Goal: Information Seeking & Learning: Learn about a topic

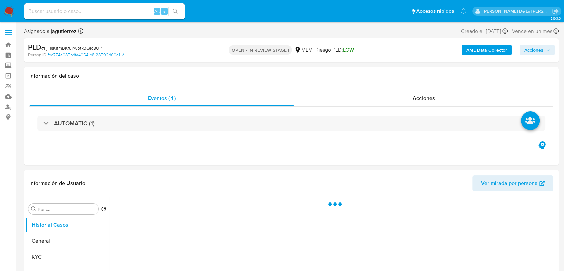
click at [71, 11] on input at bounding box center [104, 11] width 160 height 9
paste input "261133375"
type input "261133375"
select select "10"
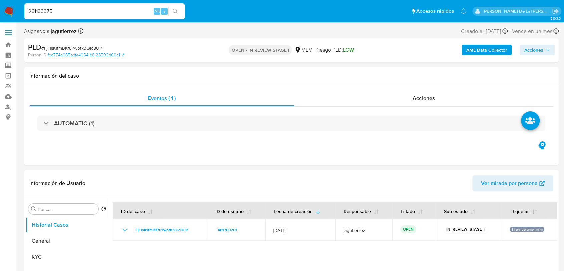
type input "261133375"
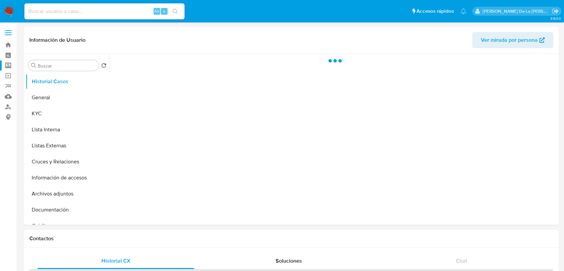
select select "10"
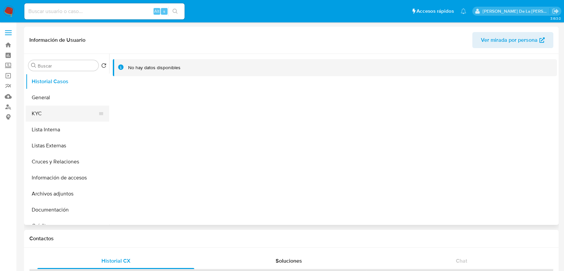
click at [42, 106] on button "KYC" at bounding box center [65, 113] width 78 height 16
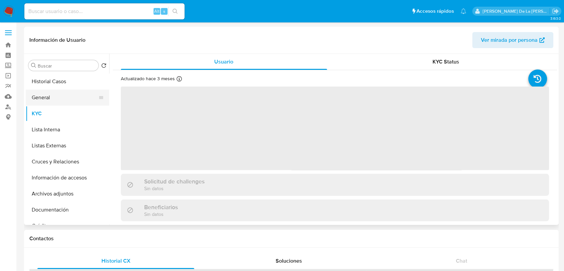
click at [48, 97] on button "General" at bounding box center [65, 97] width 78 height 16
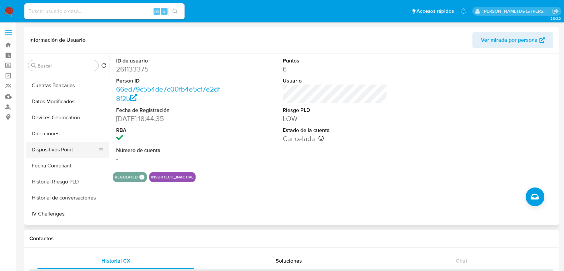
scroll to position [185, 0]
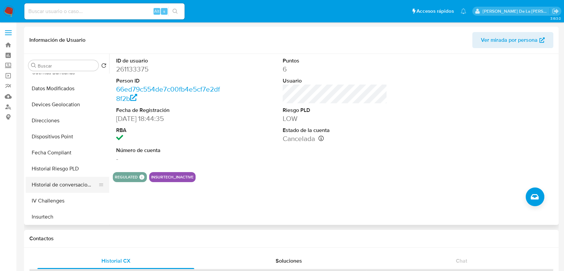
click at [62, 189] on button "Historial de conversaciones" at bounding box center [65, 185] width 78 height 16
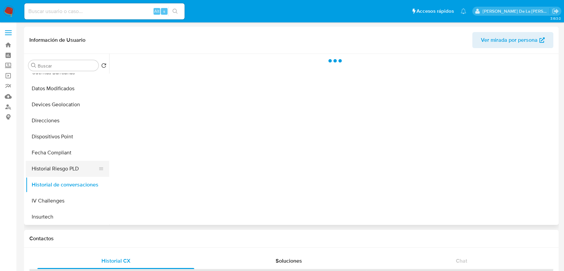
click at [63, 167] on button "Historial Riesgo PLD" at bounding box center [65, 169] width 78 height 16
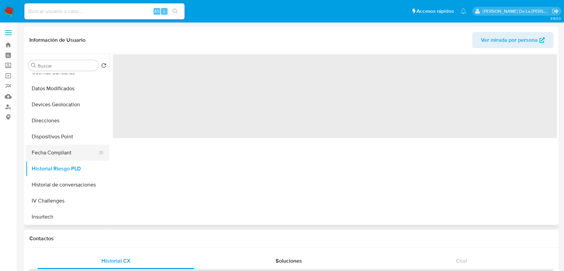
click at [62, 153] on button "Fecha Compliant" at bounding box center [65, 152] width 78 height 16
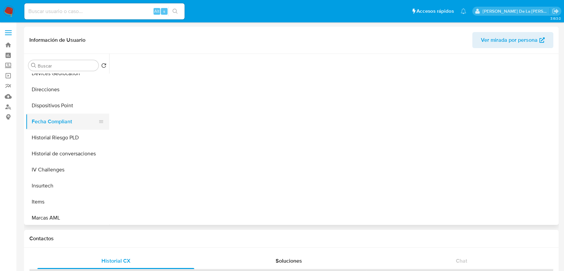
scroll to position [222, 0]
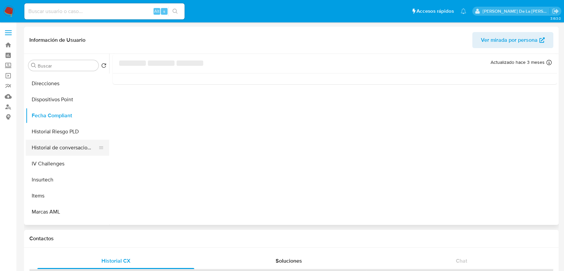
click at [69, 147] on button "Historial de conversaciones" at bounding box center [65, 147] width 78 height 16
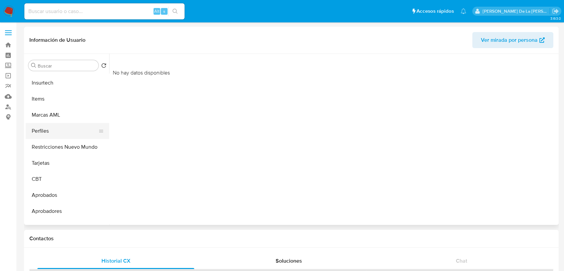
scroll to position [330, 0]
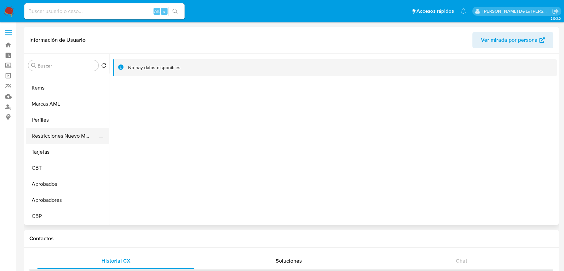
click at [80, 135] on button "Restricciones Nuevo Mundo" at bounding box center [65, 136] width 78 height 16
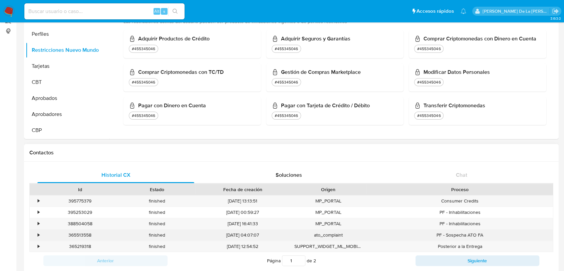
scroll to position [148, 0]
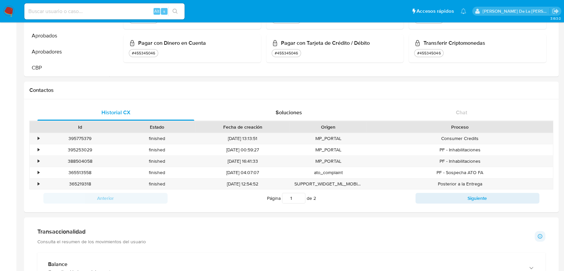
click at [13, 9] on img at bounding box center [8, 11] width 11 height 11
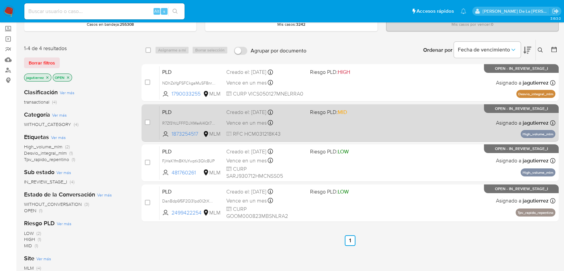
scroll to position [37, 0]
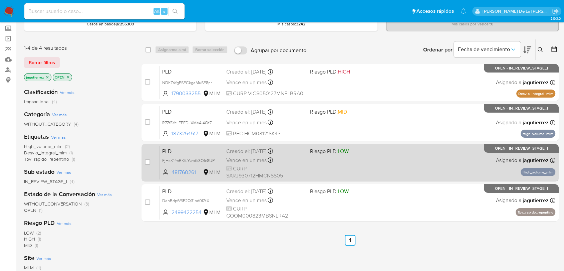
click at [449, 159] on div "PLD FjHsK1fmBKfuYwptk3QIc8UP 481760261 MLM Riesgo PLD: LOW Creado el: 12/09/202…" at bounding box center [358, 162] width 396 height 34
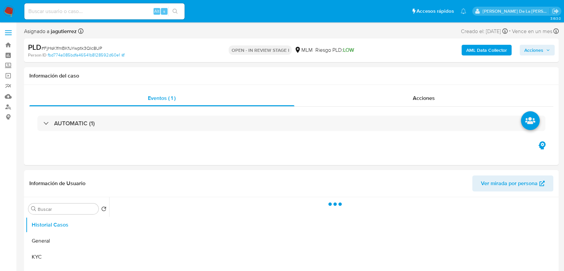
select select "10"
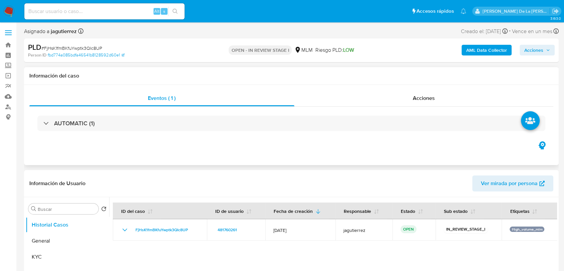
drag, startPoint x: 0, startPoint y: 0, endPoint x: 186, endPoint y: 164, distance: 248.0
click at [189, 164] on div "Eventos ( 1 ) Acciones AUTOMATIC (1)" at bounding box center [291, 125] width 535 height 80
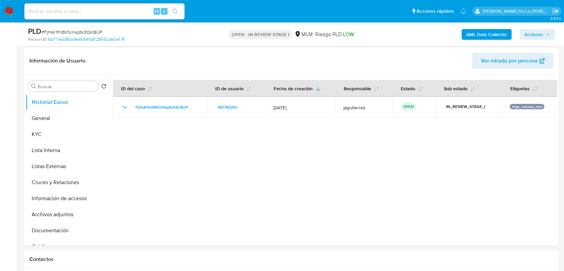
scroll to position [111, 0]
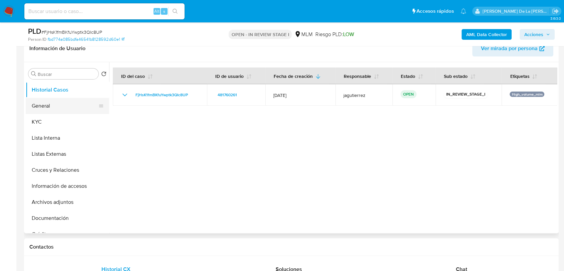
click at [45, 105] on button "General" at bounding box center [65, 106] width 78 height 16
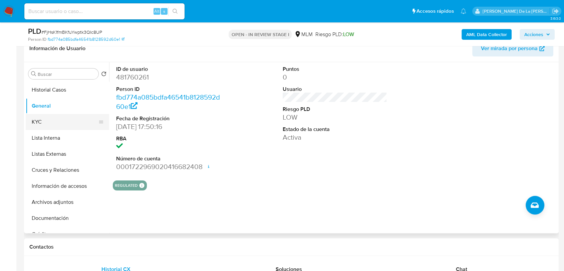
click at [57, 116] on button "KYC" at bounding box center [65, 122] width 78 height 16
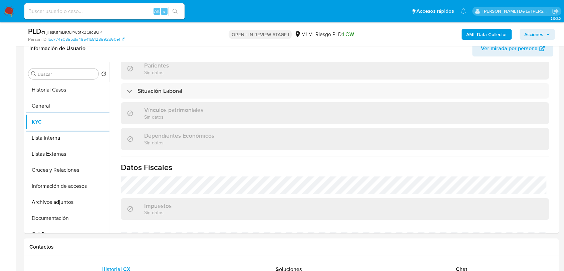
scroll to position [419, 0]
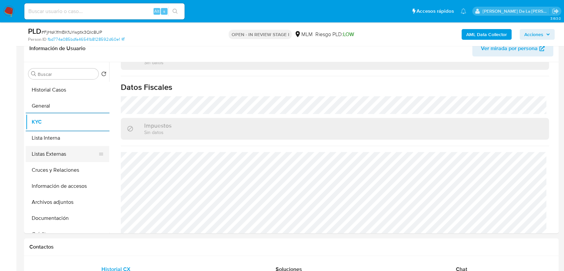
click at [47, 161] on button "Listas Externas" at bounding box center [65, 154] width 78 height 16
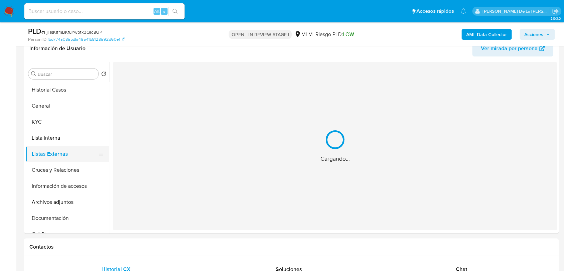
scroll to position [0, 0]
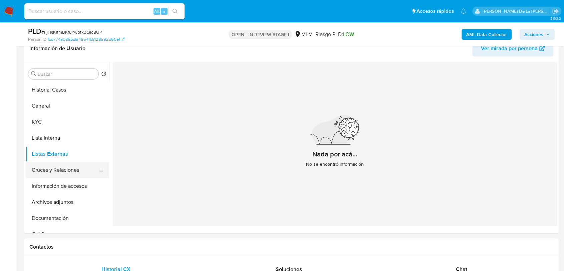
click at [38, 173] on button "Cruces y Relaciones" at bounding box center [65, 170] width 78 height 16
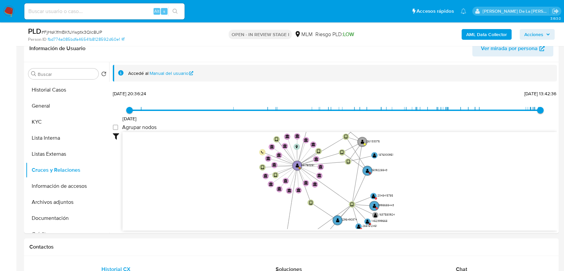
drag, startPoint x: 249, startPoint y: 169, endPoint x: 256, endPoint y: 184, distance: 16.7
click at [256, 184] on icon "device-68a63d03f8e853af22e6e7d6  device-666cb9b3a11630a5d40eedf0  device-671c…" at bounding box center [339, 180] width 434 height 97
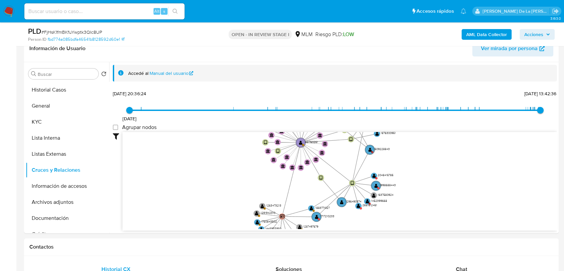
drag, startPoint x: 439, startPoint y: 188, endPoint x: 439, endPoint y: 169, distance: 18.7
click at [439, 169] on icon "device-68a63d03f8e853af22e6e7d6  device-666cb9b3a11630a5d40eedf0  device-671c…" at bounding box center [339, 180] width 434 height 97
click at [381, 183] on text "1998688443" at bounding box center [388, 185] width 16 height 4
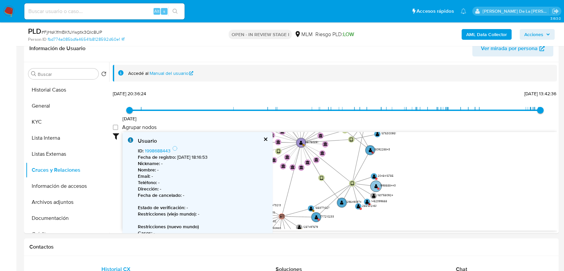
click at [380, 184] on text "1998688443" at bounding box center [388, 185] width 16 height 4
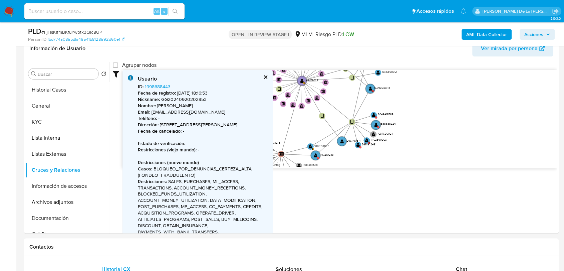
scroll to position [111, 0]
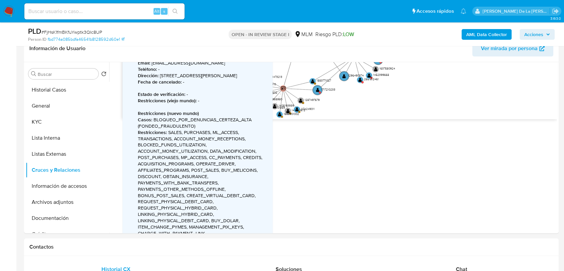
drag, startPoint x: 402, startPoint y: 103, endPoint x: 406, endPoint y: 83, distance: 20.6
click at [406, 83] on icon "device-68a63d03f8e853af22e6e7d6  device-666cb9b3a11630a5d40eedf0  device-671c…" at bounding box center [339, 69] width 434 height 97
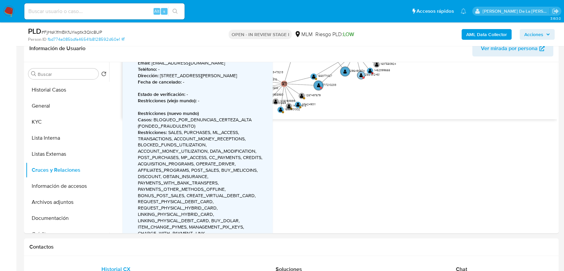
click at [364, 75] on circle at bounding box center [361, 75] width 8 height 8
click at [361, 75] on text "" at bounding box center [360, 75] width 3 height 5
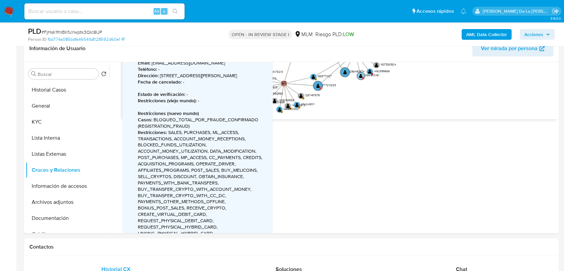
click at [360, 75] on text "" at bounding box center [360, 75] width 3 height 5
click at [56, 190] on button "Información de accesos" at bounding box center [65, 186] width 78 height 16
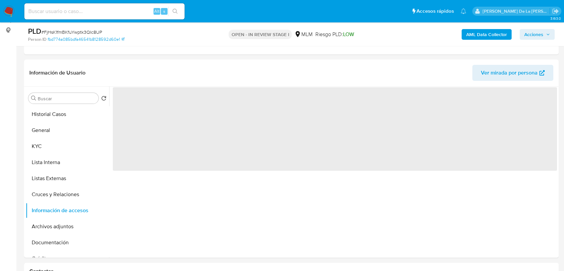
scroll to position [74, 0]
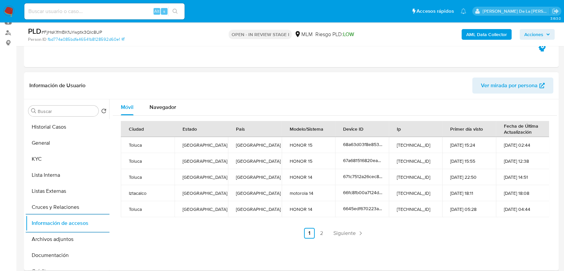
click at [247, 91] on header "Información de Usuario Ver mirada por persona" at bounding box center [291, 85] width 524 height 16
drag, startPoint x: 52, startPoint y: 242, endPoint x: 67, endPoint y: 239, distance: 14.7
click at [53, 241] on button "Archivos adjuntos" at bounding box center [65, 239] width 78 height 16
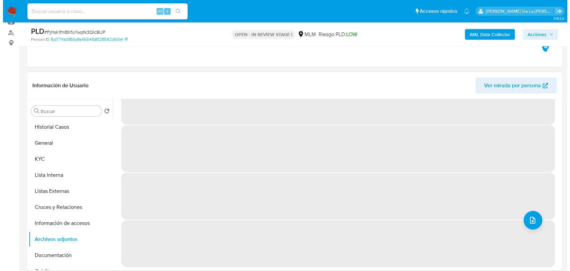
scroll to position [0, 0]
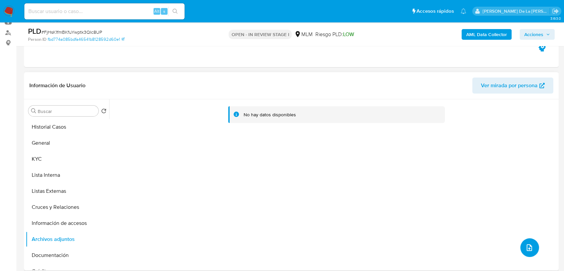
click at [526, 251] on icon "upload-file" at bounding box center [529, 247] width 8 height 8
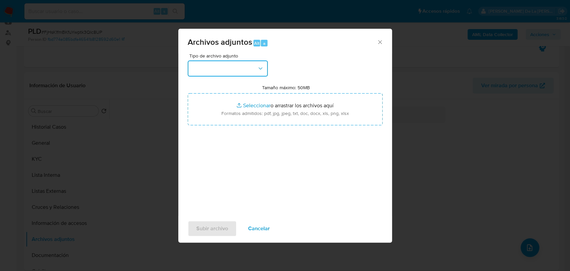
click at [238, 72] on button "button" at bounding box center [228, 68] width 80 height 16
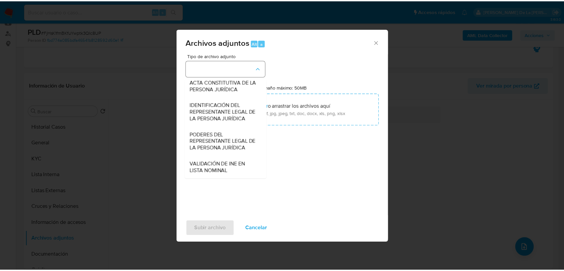
scroll to position [103, 0]
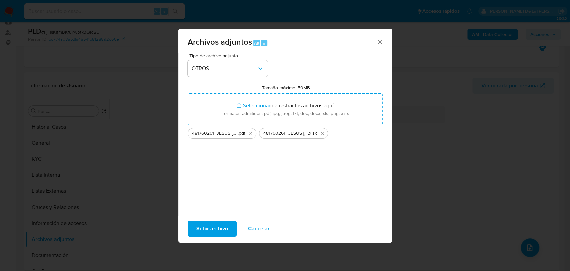
click at [209, 228] on span "Subir archivo" at bounding box center [212, 228] width 32 height 15
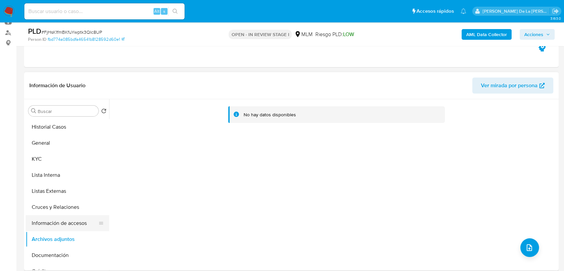
click at [57, 221] on button "Información de accesos" at bounding box center [65, 223] width 78 height 16
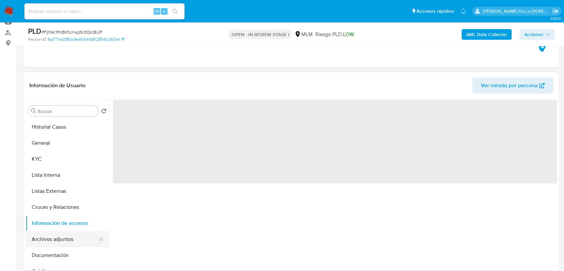
click at [57, 234] on button "Archivos adjuntos" at bounding box center [65, 239] width 78 height 16
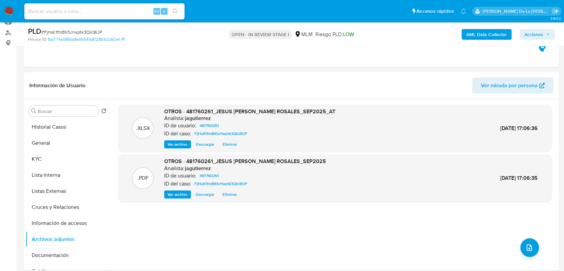
click at [529, 38] on span "Acciones" at bounding box center [533, 34] width 19 height 11
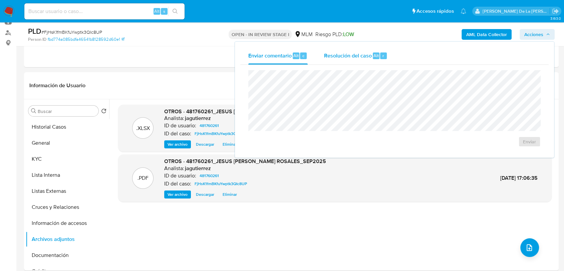
click at [348, 57] on span "Resolución del caso" at bounding box center [348, 55] width 48 height 8
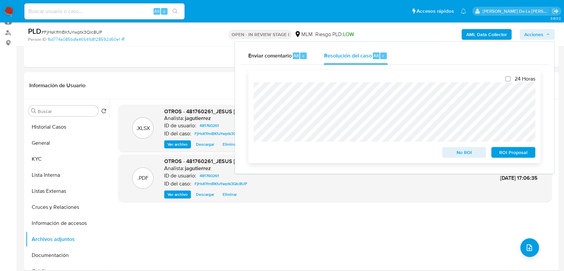
click at [506, 153] on span "ROI Proposal" at bounding box center [513, 151] width 35 height 9
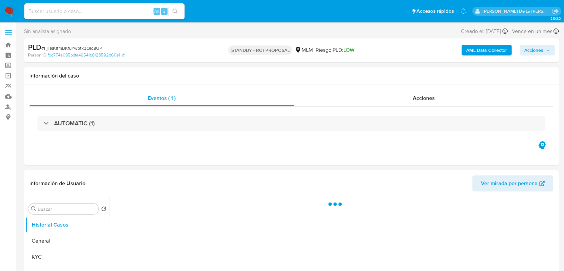
select select "10"
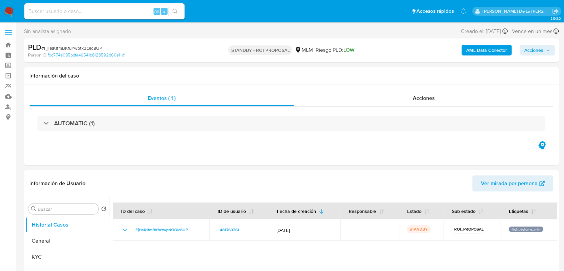
click at [13, 14] on img at bounding box center [8, 11] width 11 height 11
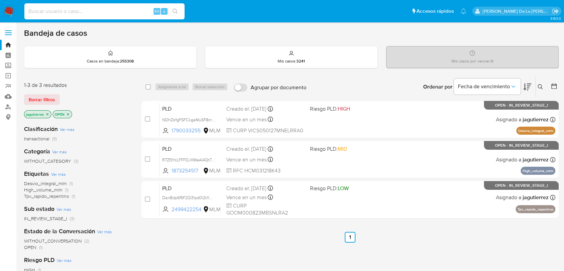
click at [91, 11] on input at bounding box center [104, 11] width 160 height 9
click at [70, 15] on div "Alt s" at bounding box center [104, 11] width 160 height 16
click at [39, 2] on div "Alt s" at bounding box center [104, 11] width 160 height 19
click at [33, 12] on input at bounding box center [104, 11] width 160 height 9
paste input "1980006902"
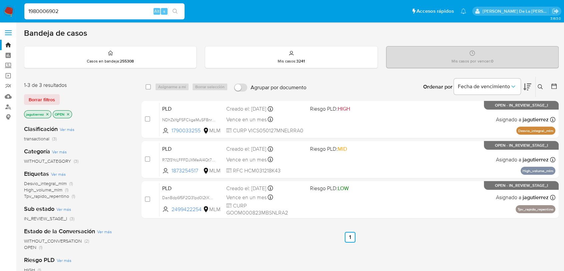
type input "1980006902"
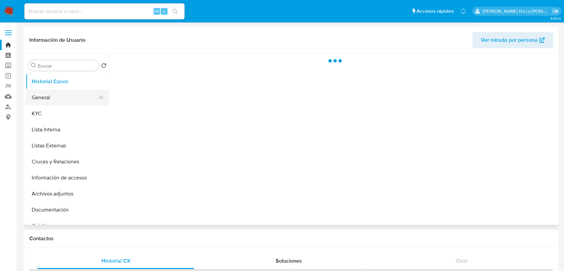
select select "10"
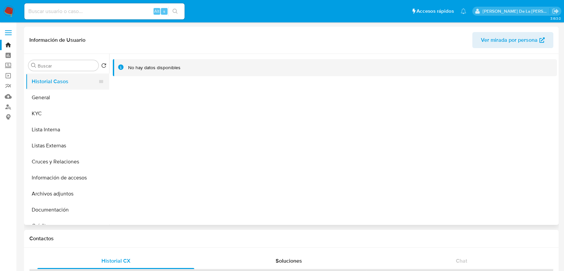
click at [46, 87] on button "Historial Casos" at bounding box center [65, 81] width 78 height 16
click at [45, 94] on button "General" at bounding box center [65, 97] width 78 height 16
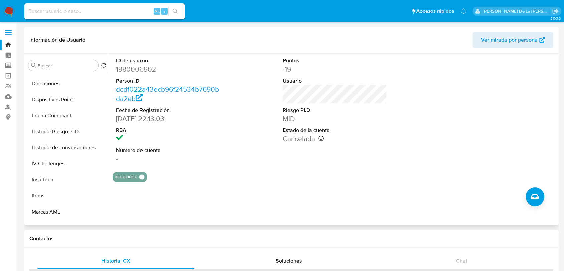
scroll to position [330, 0]
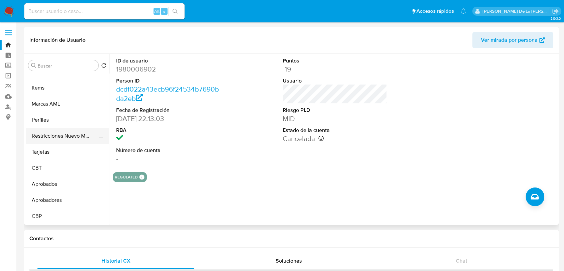
click at [72, 138] on button "Restricciones Nuevo Mundo" at bounding box center [65, 136] width 78 height 16
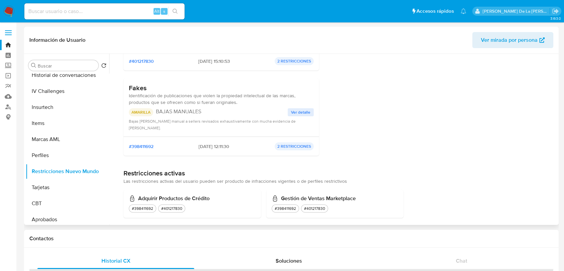
scroll to position [296, 0]
click at [51, 114] on button "Items" at bounding box center [65, 121] width 78 height 16
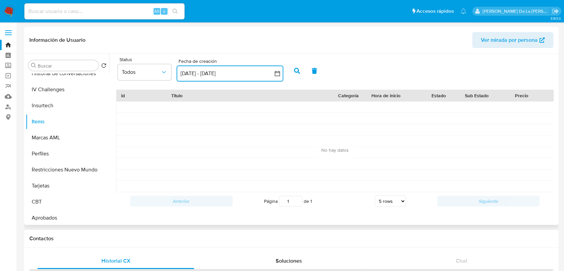
click at [280, 71] on icon "button" at bounding box center [277, 73] width 7 height 7
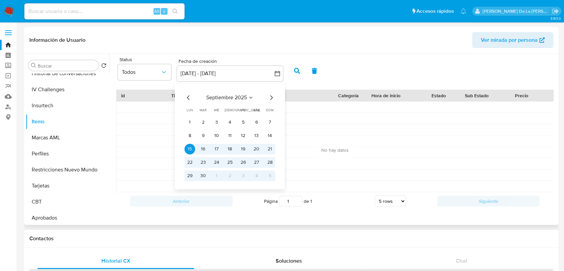
click at [186, 97] on icon "Mes anterior" at bounding box center [189, 97] width 8 height 8
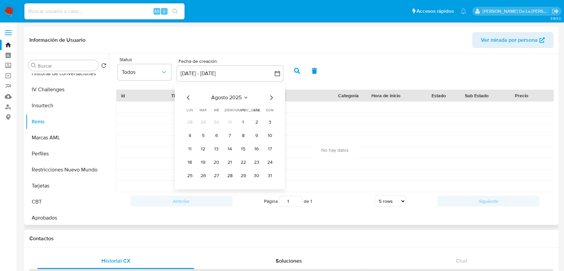
click at [186, 97] on icon "Mes anterior" at bounding box center [189, 97] width 8 height 8
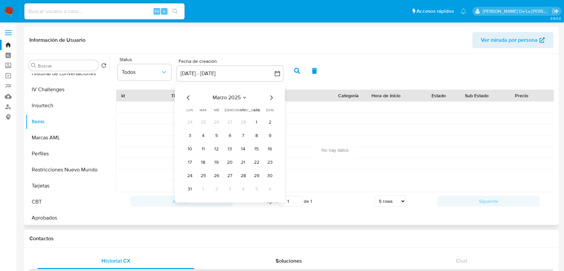
click at [186, 97] on icon "Mes anterior" at bounding box center [189, 97] width 8 height 8
drag, startPoint x: 186, startPoint y: 97, endPoint x: 196, endPoint y: 97, distance: 9.7
click at [186, 97] on icon "Mes anterior" at bounding box center [189, 97] width 8 height 8
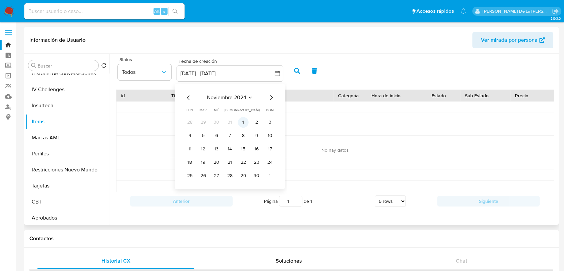
click at [244, 119] on button "1" at bounding box center [243, 122] width 11 height 11
click at [271, 97] on icon "Mes siguiente" at bounding box center [271, 97] width 8 height 8
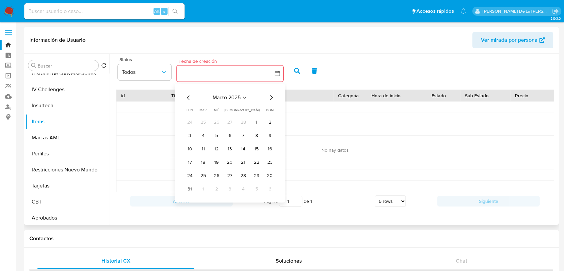
click at [271, 97] on icon "Mes siguiente" at bounding box center [271, 97] width 8 height 8
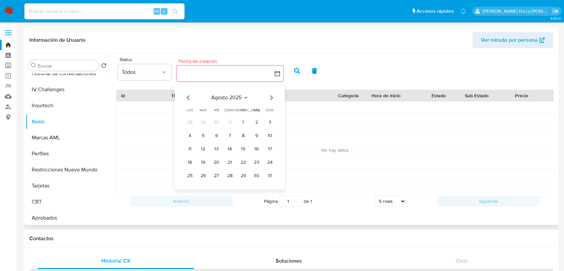
click at [271, 97] on icon "Mes siguiente" at bounding box center [271, 97] width 8 height 8
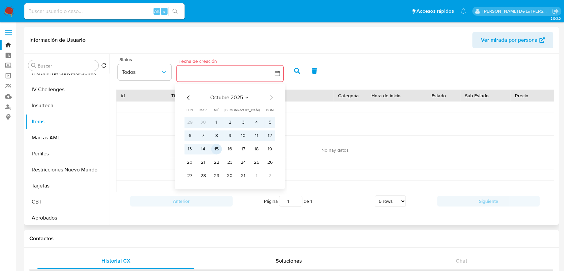
click at [220, 145] on button "15" at bounding box center [216, 148] width 11 height 11
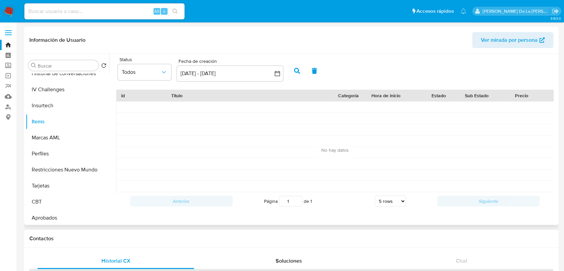
click at [299, 70] on icon "button" at bounding box center [297, 71] width 6 height 6
click at [164, 75] on button "Todos" at bounding box center [144, 72] width 53 height 16
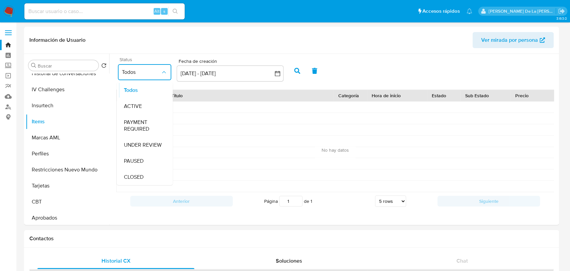
click at [164, 75] on button "Todos" at bounding box center [144, 72] width 53 height 16
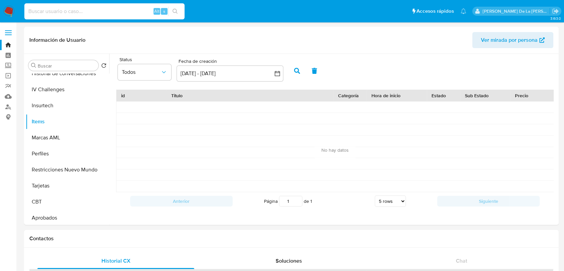
click at [73, 7] on input at bounding box center [104, 11] width 160 height 9
paste input "1982721106"
type input "1982721106"
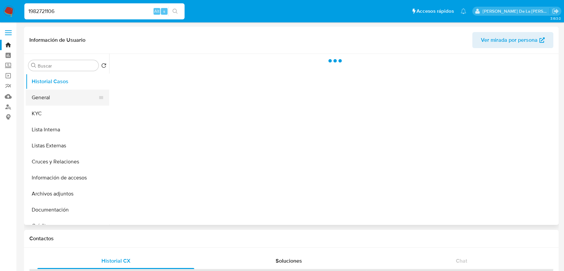
select select "10"
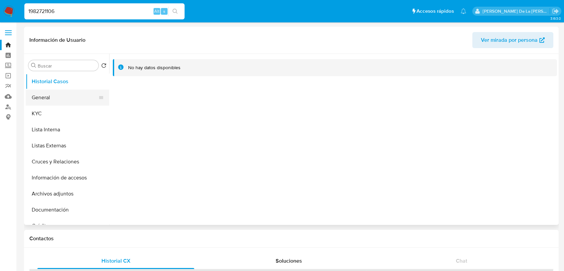
click at [53, 91] on button "General" at bounding box center [65, 97] width 78 height 16
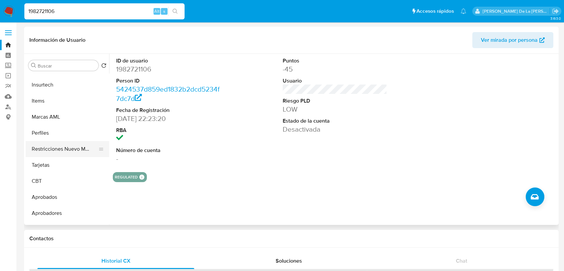
scroll to position [330, 0]
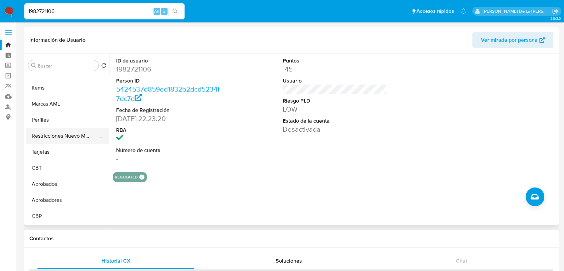
click at [68, 132] on button "Restricciones Nuevo Mundo" at bounding box center [65, 136] width 78 height 16
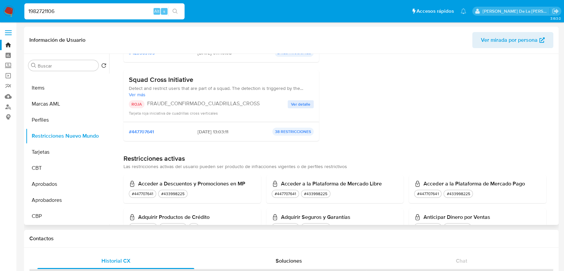
scroll to position [334, 0]
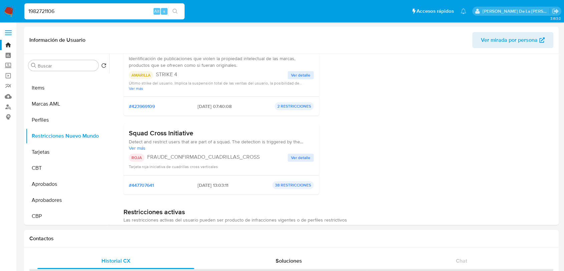
click at [53, 9] on input "1982721106" at bounding box center [104, 11] width 160 height 9
paste input "215456009"
type input "2154560096"
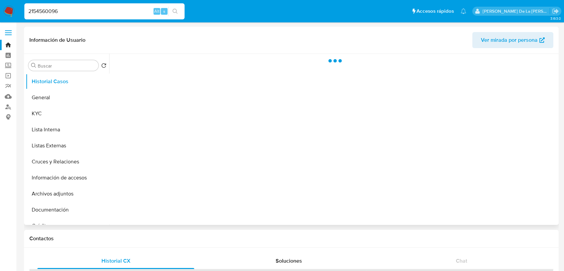
select select "10"
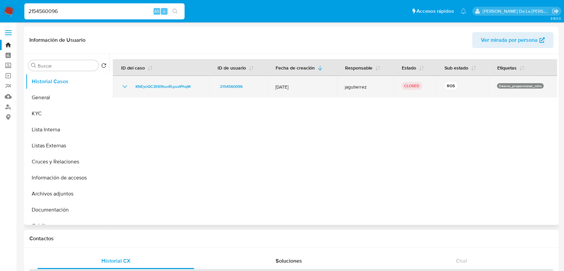
click at [125, 85] on icon "Mostrar/Ocultar" at bounding box center [125, 86] width 8 height 8
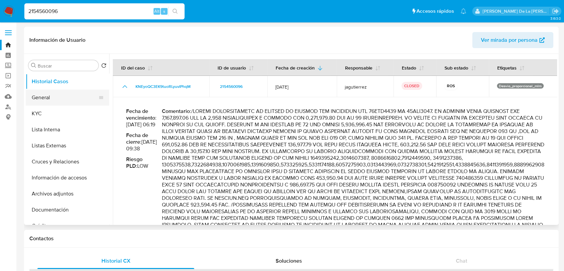
click at [69, 97] on button "General" at bounding box center [65, 97] width 78 height 16
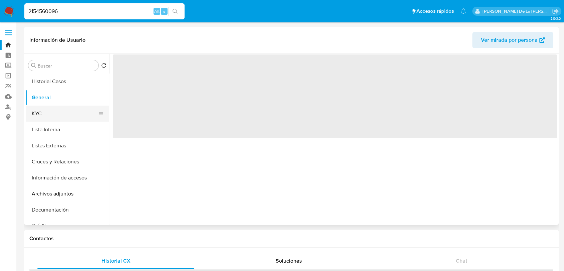
click at [58, 112] on button "KYC" at bounding box center [65, 113] width 78 height 16
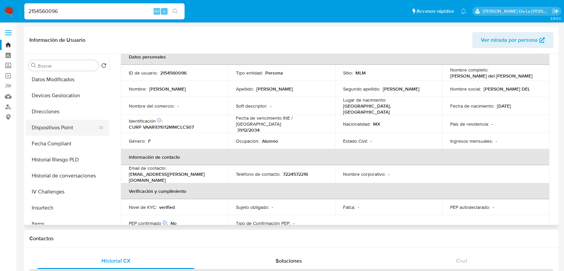
scroll to position [259, 0]
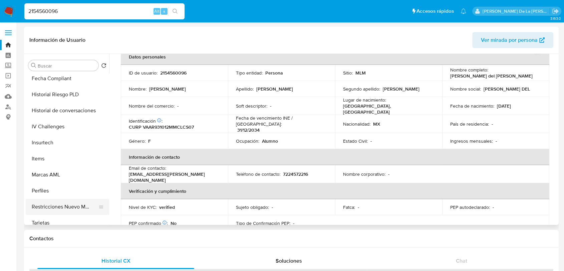
click at [66, 204] on button "Restricciones Nuevo Mundo" at bounding box center [65, 207] width 78 height 16
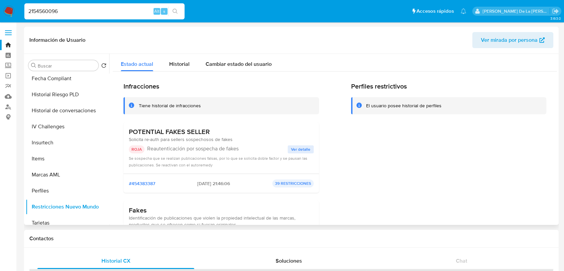
scroll to position [0, 0]
click at [55, 10] on input "2154560096" at bounding box center [104, 11] width 160 height 9
paste input "44271242"
type input "2144271242"
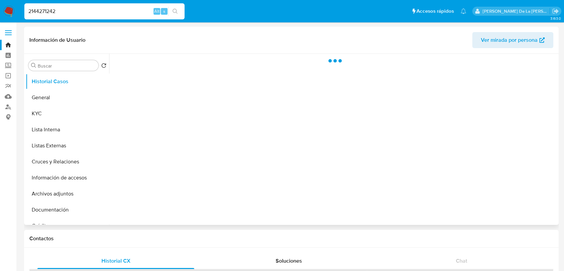
select select "10"
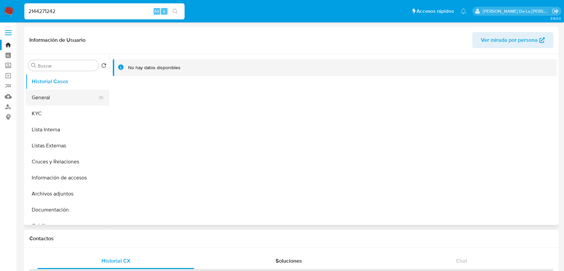
click at [69, 91] on button "General" at bounding box center [65, 97] width 78 height 16
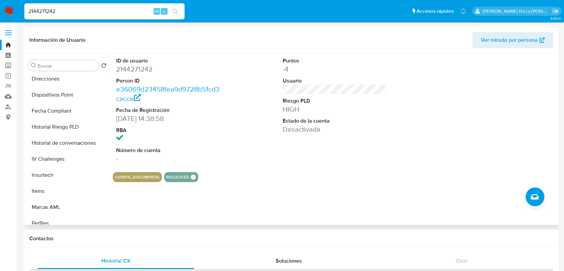
scroll to position [259, 0]
click at [64, 201] on button "Restricciones Nuevo Mundo" at bounding box center [65, 207] width 78 height 16
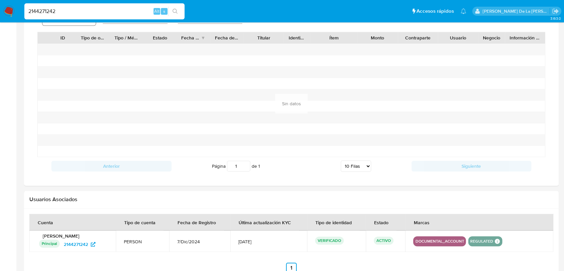
scroll to position [386, 0]
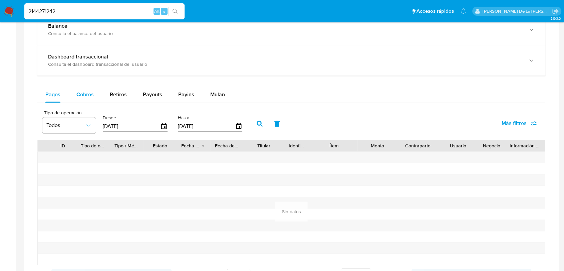
click at [82, 90] on div "Cobros" at bounding box center [84, 94] width 17 height 16
select select "10"
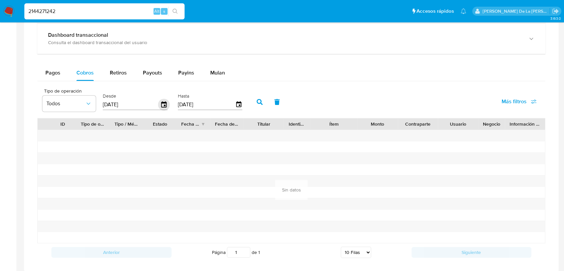
click at [166, 104] on icon "button" at bounding box center [163, 104] width 5 height 6
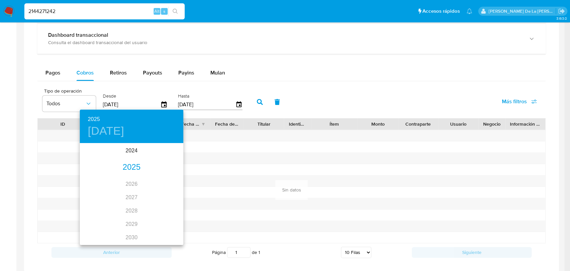
click at [131, 167] on div "2025" at bounding box center [131, 167] width 103 height 13
click at [95, 154] on div "ene." at bounding box center [97, 156] width 34 height 25
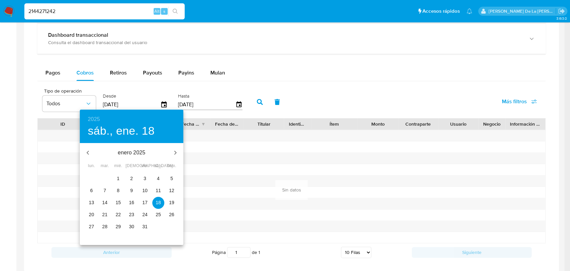
click at [116, 174] on button "1" at bounding box center [118, 179] width 12 height 12
type input "01/01/2025"
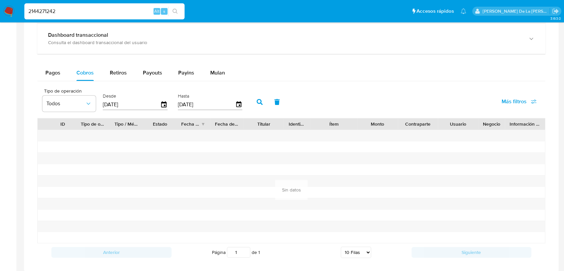
click at [264, 102] on button "button" at bounding box center [259, 102] width 17 height 16
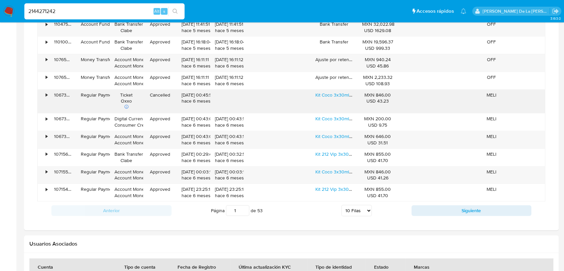
scroll to position [445, 0]
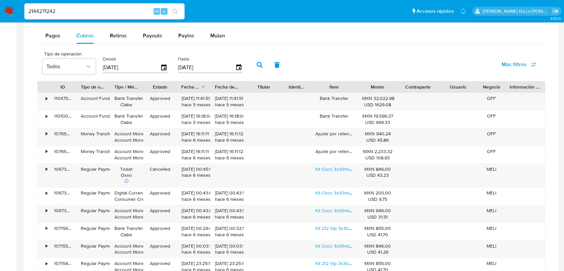
drag, startPoint x: 356, startPoint y: 92, endPoint x: 390, endPoint y: 88, distance: 34.6
click at [390, 88] on div "ID Tipo de operación Tipo / Método Estado Fecha de creación Fecha de aprobación…" at bounding box center [291, 86] width 507 height 11
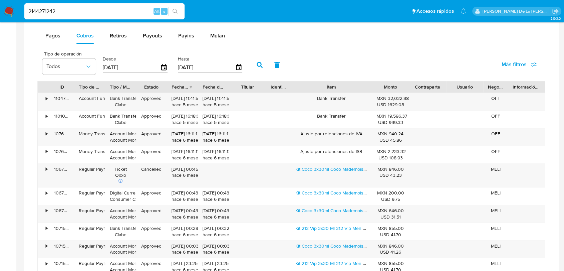
click at [51, 17] on div "2144271242 Alt s" at bounding box center [104, 11] width 160 height 16
click at [51, 13] on input "2144271242" at bounding box center [104, 11] width 160 height 9
paste input "50847046"
type input "2150847046"
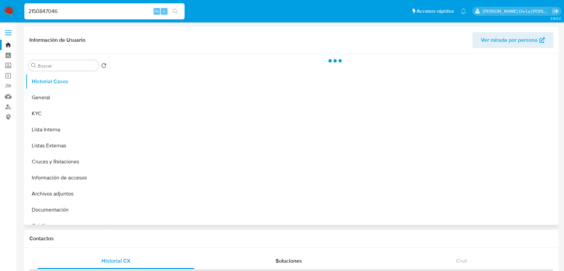
select select "10"
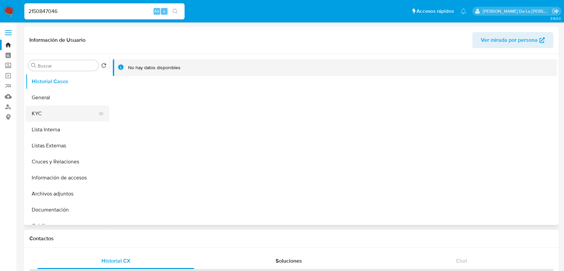
click at [55, 110] on button "KYC" at bounding box center [65, 113] width 78 height 16
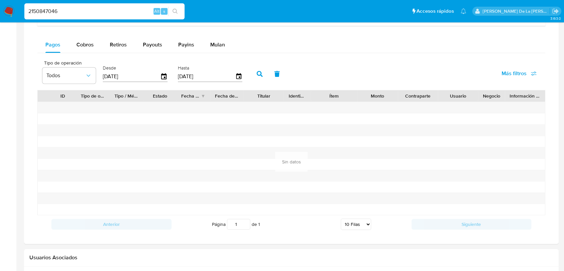
scroll to position [371, 0]
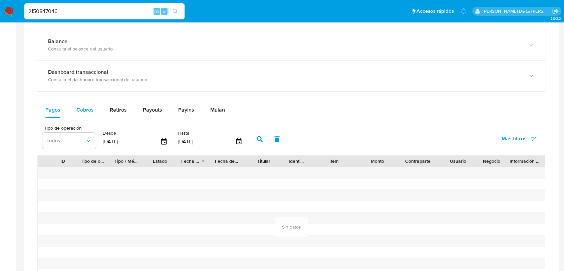
click at [91, 107] on span "Cobros" at bounding box center [84, 110] width 17 height 8
select select "10"
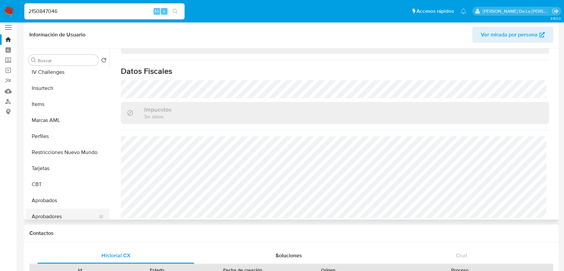
scroll to position [330, 0]
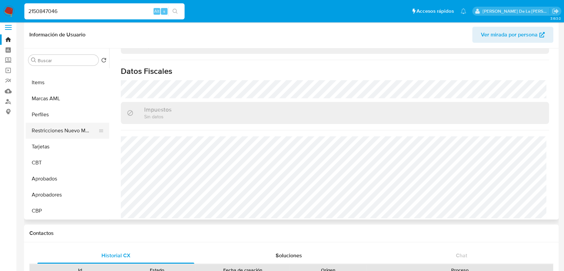
click at [75, 132] on button "Restricciones Nuevo Mundo" at bounding box center [65, 130] width 78 height 16
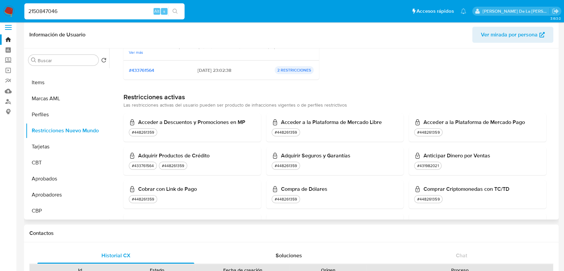
scroll to position [259, 0]
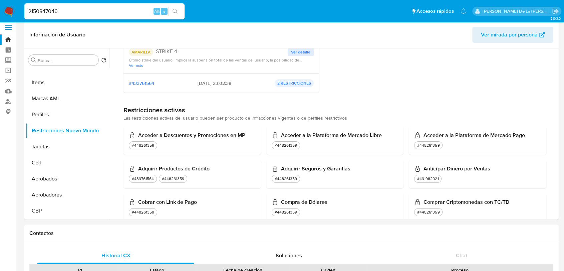
click at [57, 10] on input "2150847046" at bounding box center [104, 11] width 160 height 9
paste input "488617135"
type input "488617135"
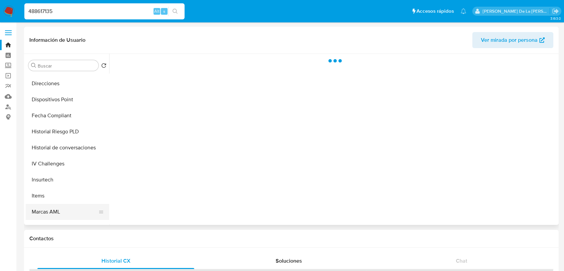
select select "10"
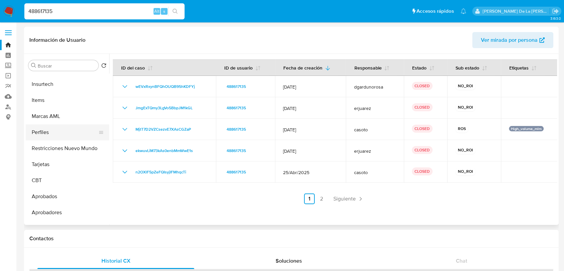
scroll to position [330, 0]
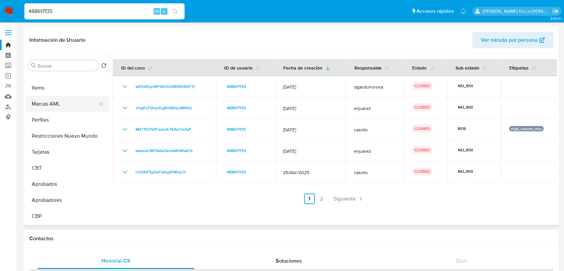
click at [64, 108] on button "Marcas AML" at bounding box center [65, 104] width 78 height 16
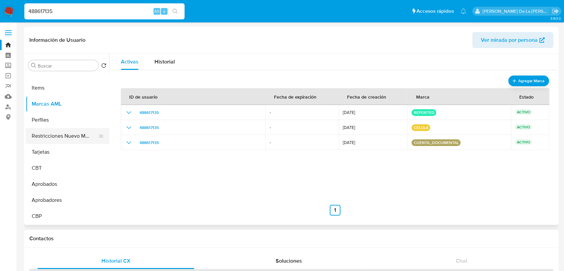
click at [59, 134] on button "Restricciones Nuevo Mundo" at bounding box center [65, 136] width 78 height 16
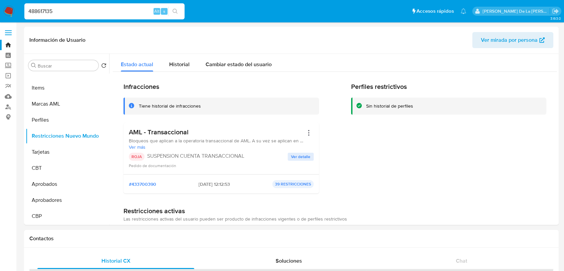
click at [48, 12] on input "488617135" at bounding box center [104, 11] width 160 height 9
paste input "15459204"
type input "415459204"
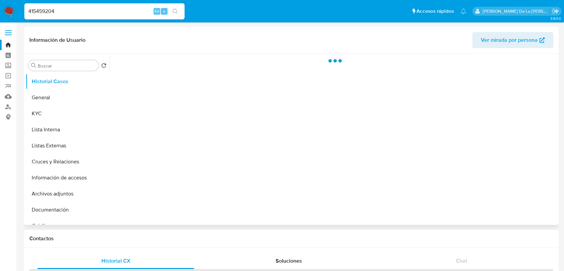
select select "10"
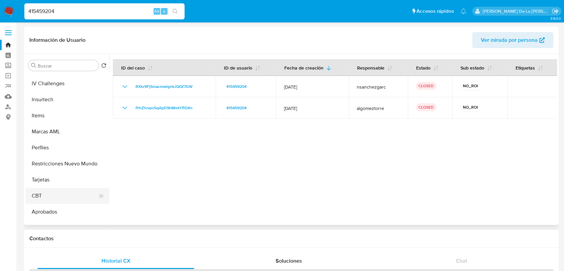
scroll to position [330, 0]
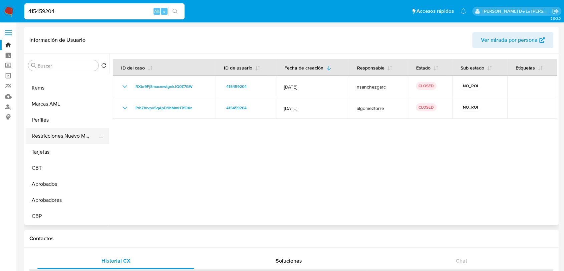
click at [61, 142] on button "Restricciones Nuevo Mundo" at bounding box center [65, 136] width 78 height 16
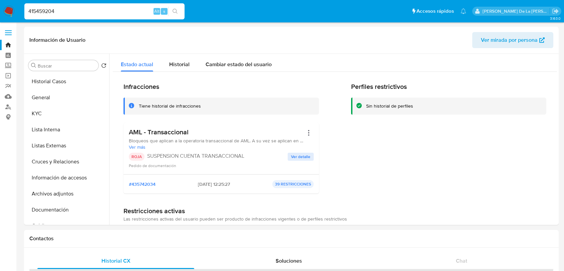
select select "10"
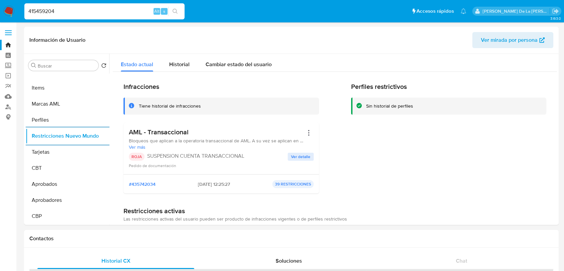
click at [37, 11] on input "415459204" at bounding box center [104, 11] width 160 height 9
paste input "1979863289"
type input "1979863289"
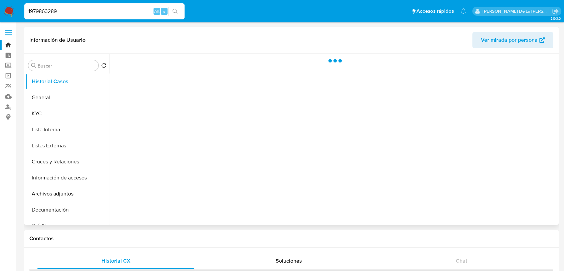
select select "10"
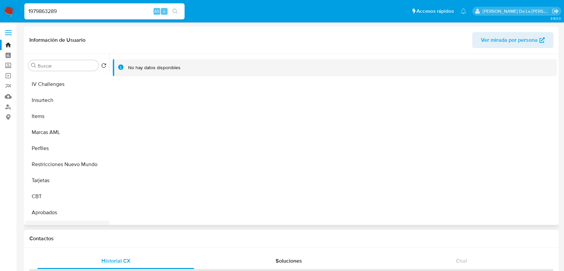
scroll to position [330, 0]
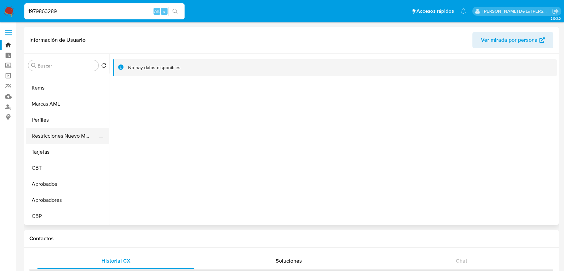
click at [63, 130] on button "Restricciones Nuevo Mundo" at bounding box center [65, 136] width 78 height 16
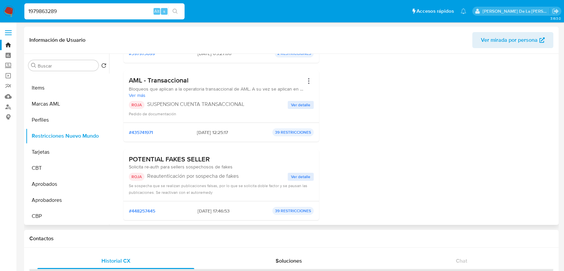
scroll to position [259, 0]
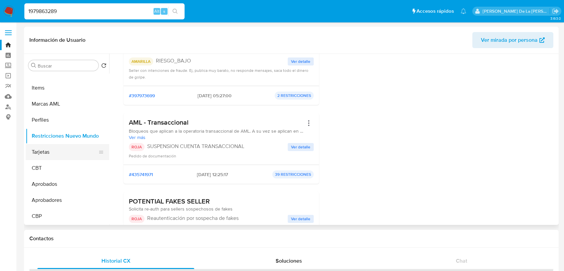
click at [49, 147] on button "Tarjetas" at bounding box center [65, 152] width 78 height 16
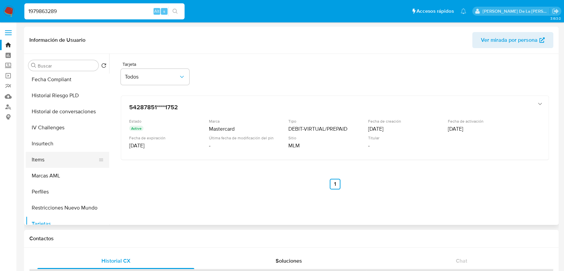
scroll to position [256, 0]
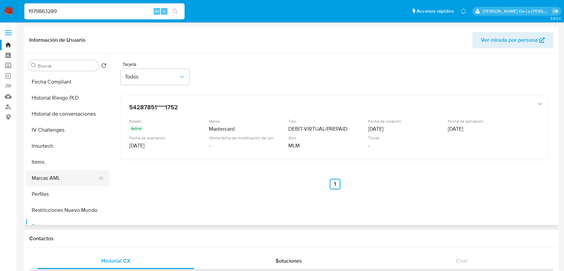
click at [61, 183] on button "Marcas AML" at bounding box center [65, 178] width 78 height 16
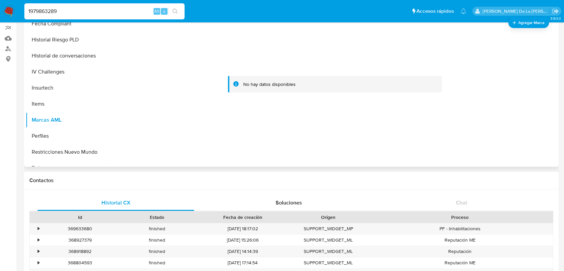
scroll to position [0, 0]
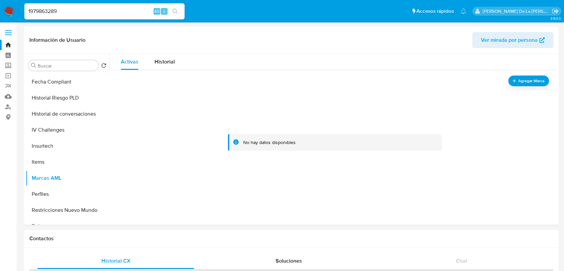
click at [8, 15] on img at bounding box center [8, 11] width 11 height 11
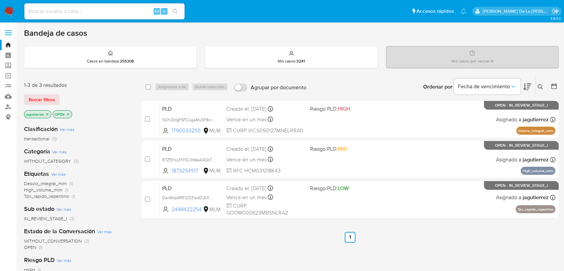
click at [47, 114] on icon "close-filter" at bounding box center [47, 114] width 4 height 4
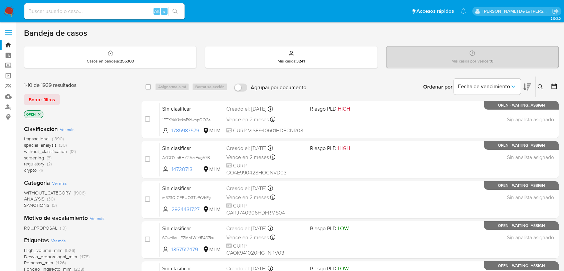
click at [39, 156] on span "screening" at bounding box center [34, 157] width 20 height 7
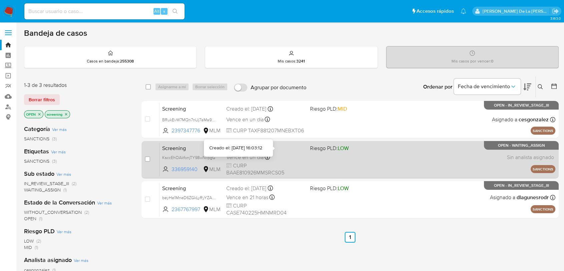
click at [312, 159] on div "Screening KsccEhOAkfonjTY98wNllpgG 336959140 MLM Riesgo PLD: LOW Creado el: 15/…" at bounding box center [358, 159] width 396 height 34
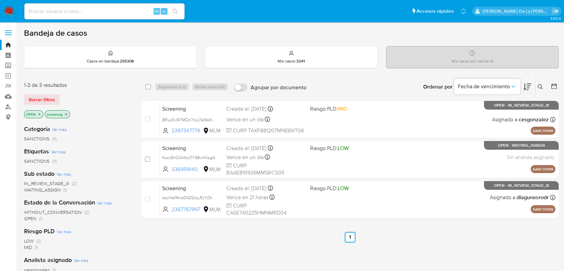
click at [9, 13] on img at bounding box center [8, 11] width 11 height 11
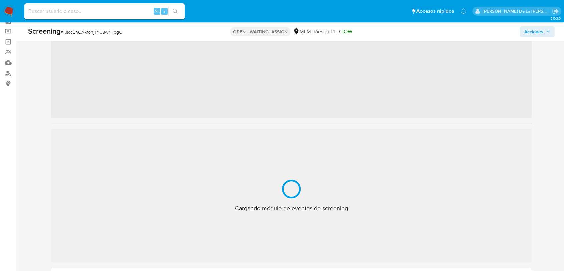
scroll to position [34, 0]
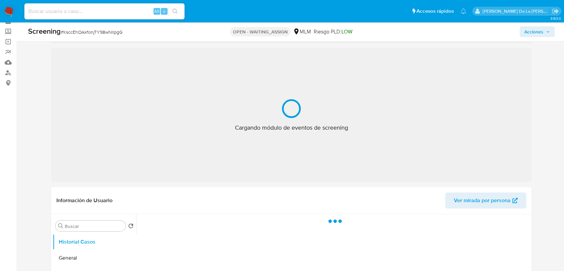
select select "10"
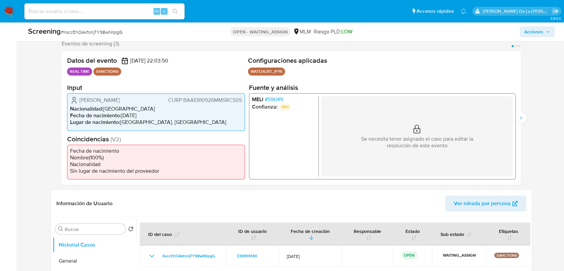
scroll to position [102, 0]
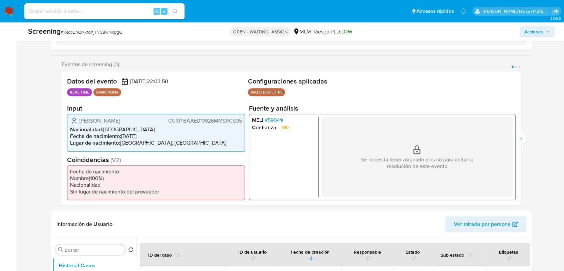
click at [273, 121] on span "# 59049" at bounding box center [274, 120] width 18 height 7
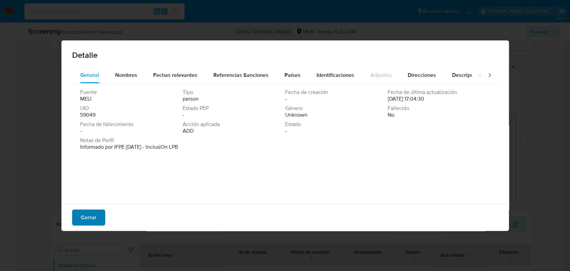
click at [84, 214] on span "Cerrar" at bounding box center [89, 217] width 16 height 15
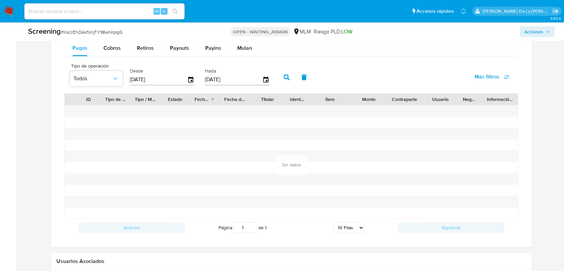
scroll to position [795, 0]
